Goal: Go to known website: Go to known website

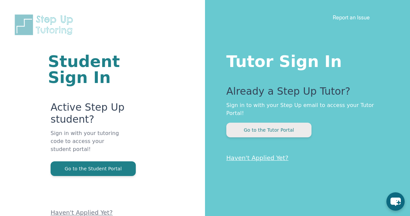
click at [267, 122] on button "Go to the Tutor Portal" at bounding box center [268, 129] width 85 height 15
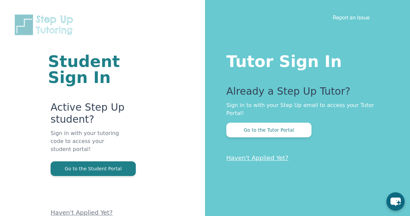
click at [268, 154] on link "Haven't Applied Yet?" at bounding box center [257, 157] width 62 height 7
click at [293, 36] on div "Tutor Sign In Already a Step Up Tutor? Sign in to with your Step Up email to ac…" at bounding box center [307, 108] width 205 height 216
